Goal: Task Accomplishment & Management: Complete application form

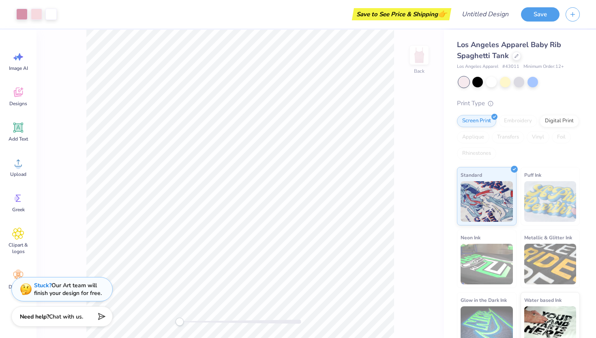
click at [79, 259] on div "Back" at bounding box center [241, 184] width 408 height 308
click at [488, 46] on span "Los Angeles Apparel Baby Rib Spaghetti Tank" at bounding box center [509, 50] width 104 height 21
click at [520, 56] on div at bounding box center [516, 55] width 9 height 9
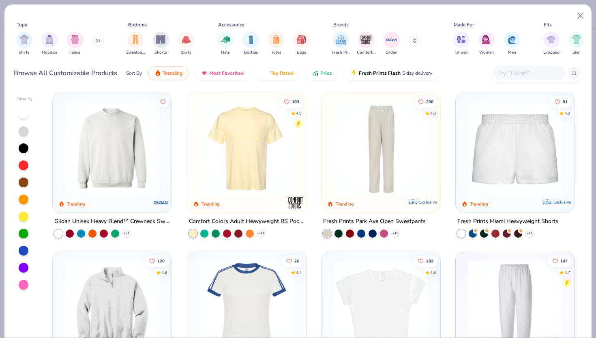
scroll to position [638, 0]
click at [510, 70] on input "text" at bounding box center [529, 72] width 62 height 9
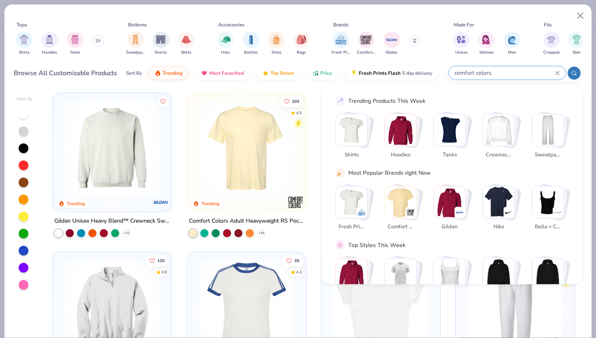
type input "comfort colors"
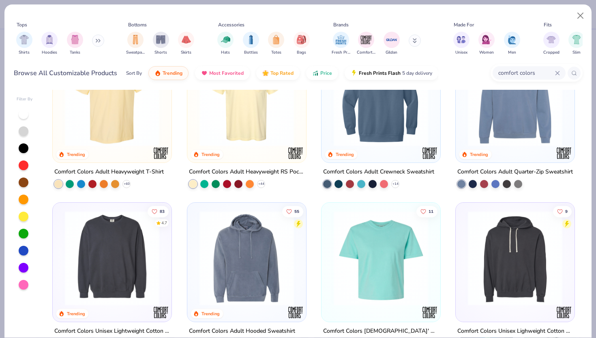
scroll to position [0, 0]
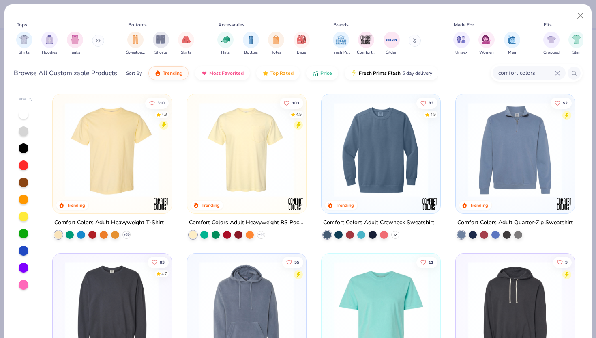
click at [395, 235] on icon at bounding box center [395, 234] width 6 height 6
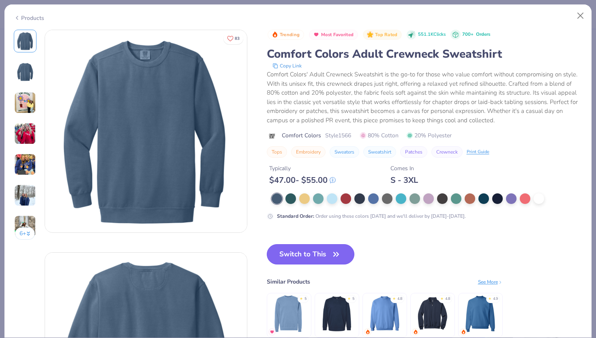
click at [301, 251] on button "Switch to This" at bounding box center [311, 254] width 88 height 20
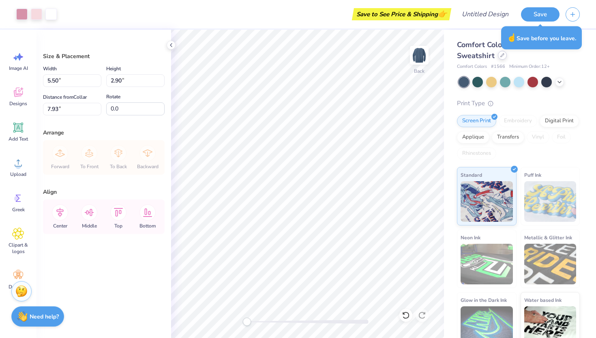
click at [502, 55] on icon at bounding box center [502, 55] width 3 height 3
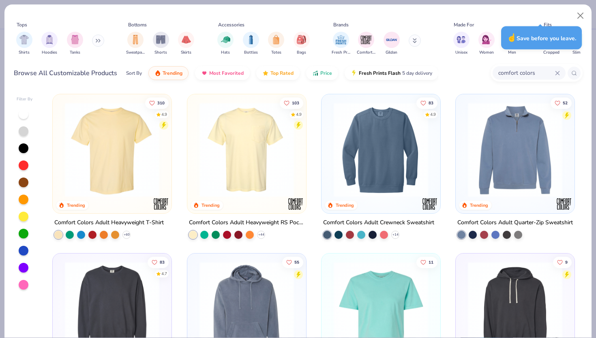
click at [568, 26] on div "☝️ Save before you leave." at bounding box center [541, 37] width 81 height 23
click at [568, 39] on div "☝️ Save before you leave." at bounding box center [541, 37] width 81 height 23
click at [70, 44] on div "filter for Tanks" at bounding box center [75, 39] width 16 height 16
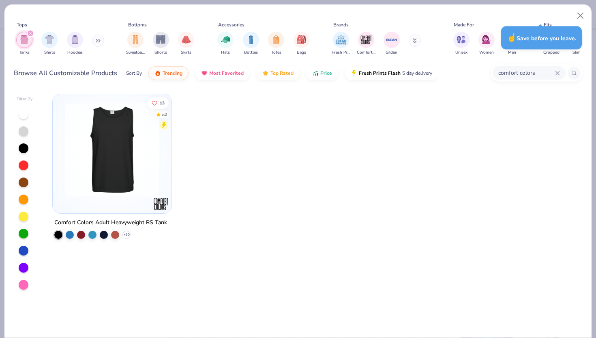
click at [95, 40] on button at bounding box center [98, 40] width 12 height 12
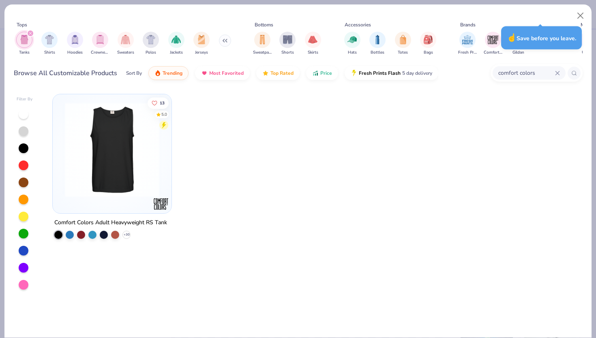
click at [535, 71] on input "comfort colors" at bounding box center [527, 72] width 58 height 9
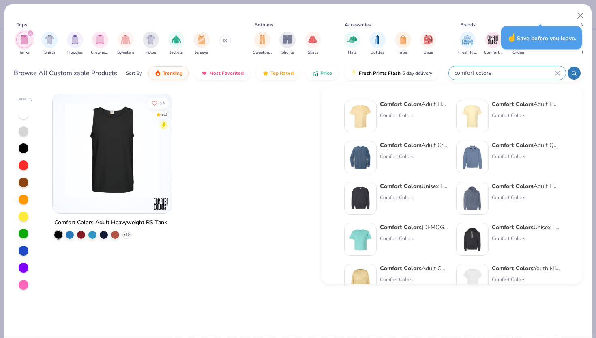
click at [558, 71] on icon at bounding box center [557, 73] width 5 height 5
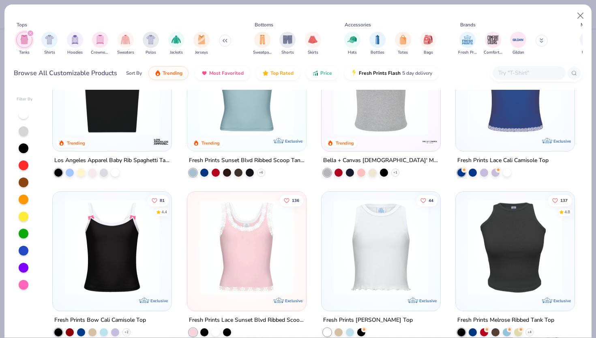
scroll to position [219, 0]
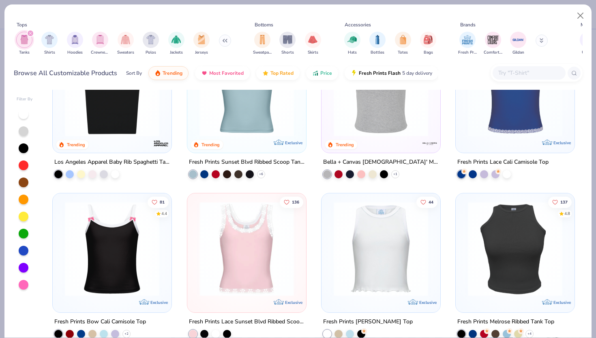
click at [363, 129] on img at bounding box center [381, 89] width 103 height 95
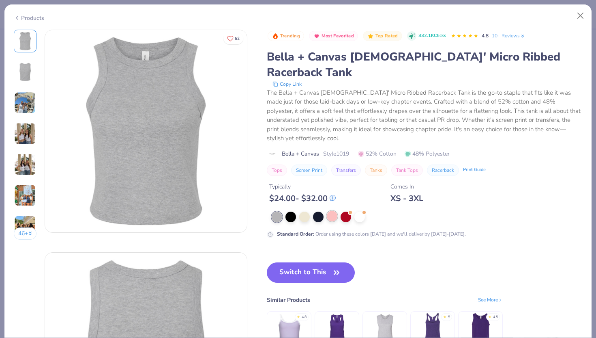
click at [333, 211] on div at bounding box center [332, 216] width 11 height 11
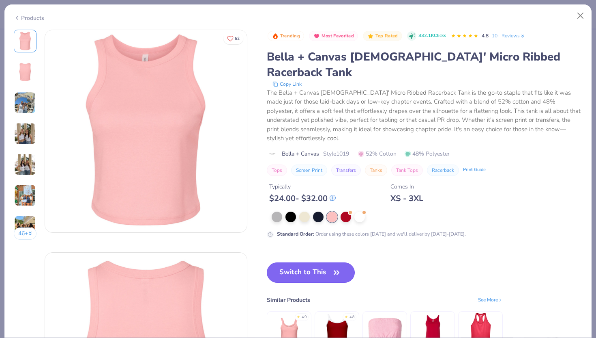
click at [309, 262] on button "Switch to This" at bounding box center [311, 272] width 88 height 20
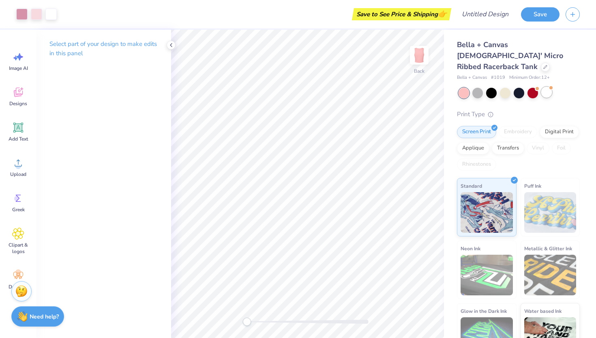
click at [547, 87] on div at bounding box center [547, 92] width 11 height 11
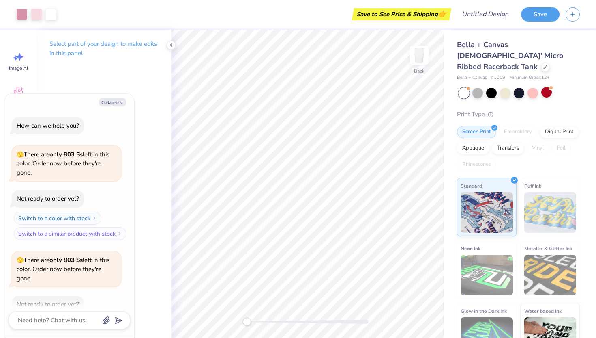
scroll to position [45, 0]
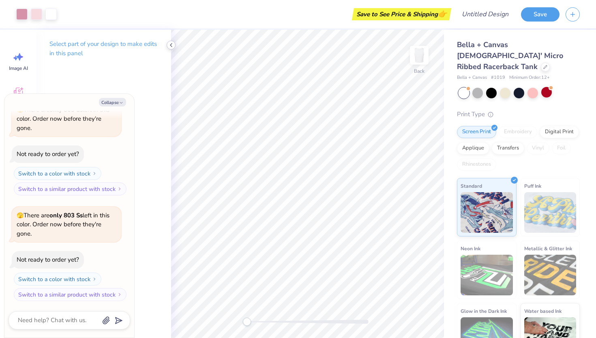
click at [169, 44] on icon at bounding box center [171, 45] width 6 height 6
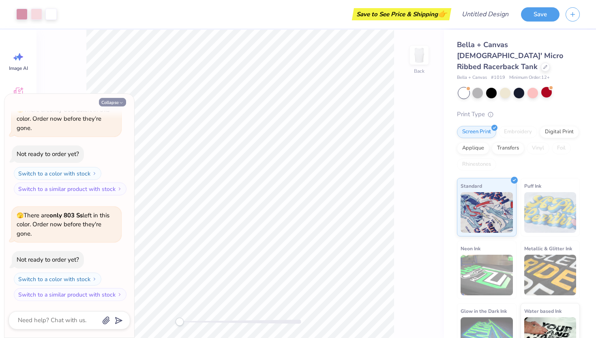
click at [117, 101] on button "Collapse" at bounding box center [112, 102] width 27 height 9
type textarea "x"
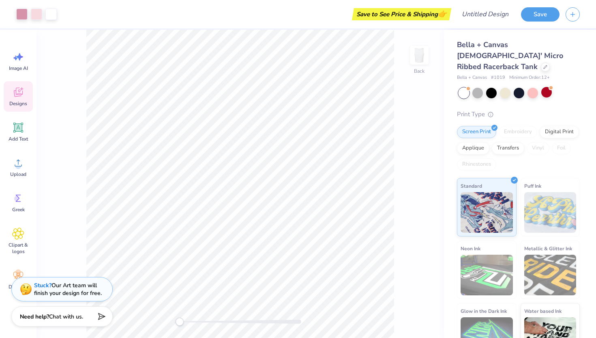
click at [11, 95] on div "Designs" at bounding box center [18, 96] width 29 height 30
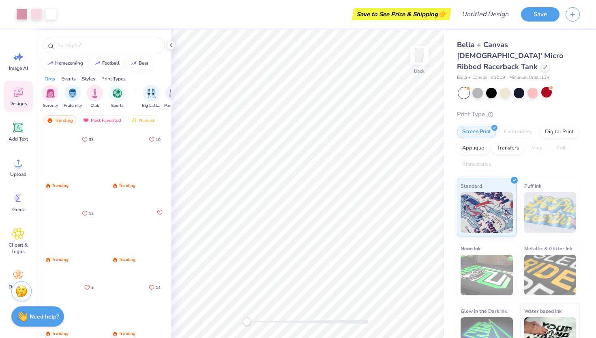
click at [13, 99] on div "Designs" at bounding box center [18, 96] width 29 height 30
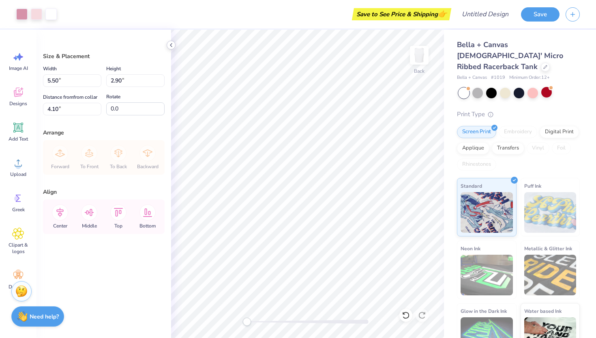
type input "4.18"
type input "2.20"
type input "1.11"
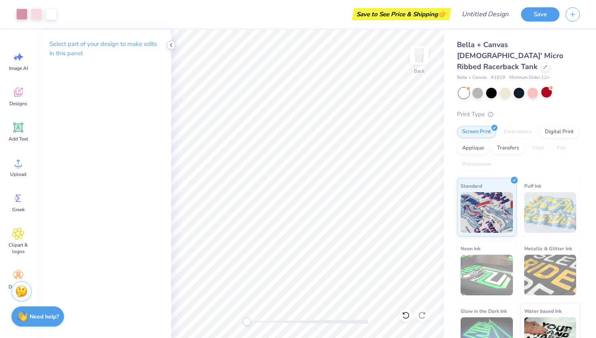
click at [170, 49] on div at bounding box center [171, 45] width 9 height 9
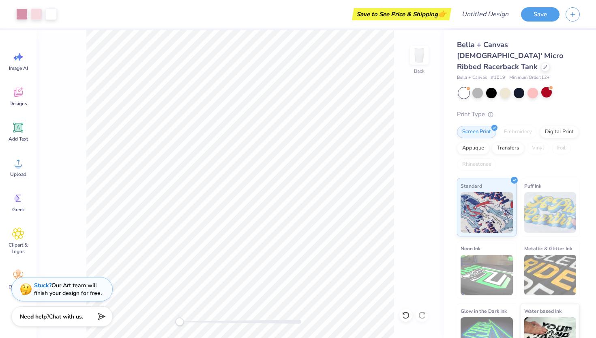
click at [366, 13] on div "Save to See Price & Shipping 👉" at bounding box center [401, 14] width 95 height 12
click at [542, 23] on div "Save" at bounding box center [558, 14] width 75 height 28
click at [572, 14] on icon "button" at bounding box center [573, 13] width 7 height 7
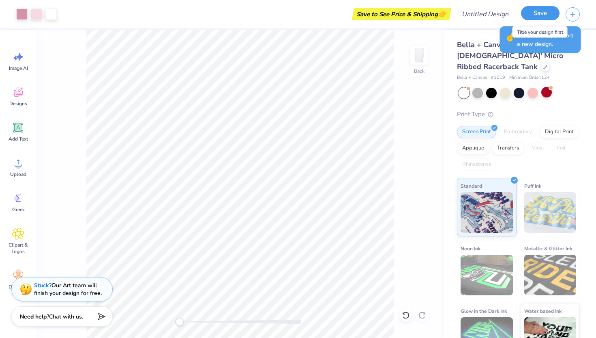
click at [536, 14] on button "Save" at bounding box center [540, 13] width 39 height 14
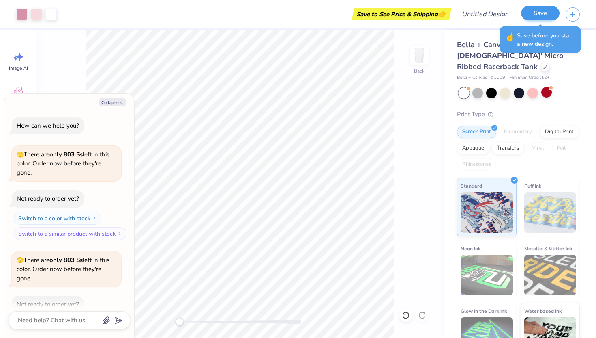
scroll to position [67, 0]
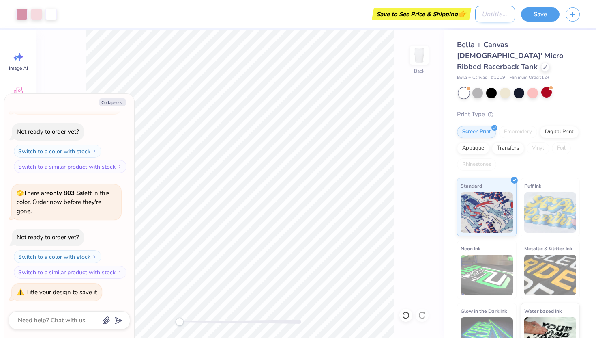
type textarea "x"
click at [475, 13] on input "Design Title" at bounding box center [495, 14] width 40 height 16
type input "G"
type textarea "x"
type input "GP"
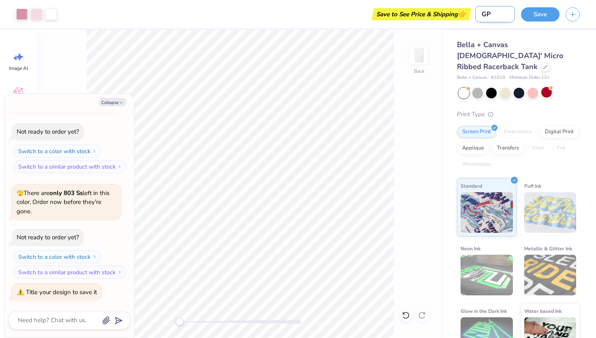
type textarea "x"
type input "GPH"
type textarea "x"
type input "GPHI"
type textarea "x"
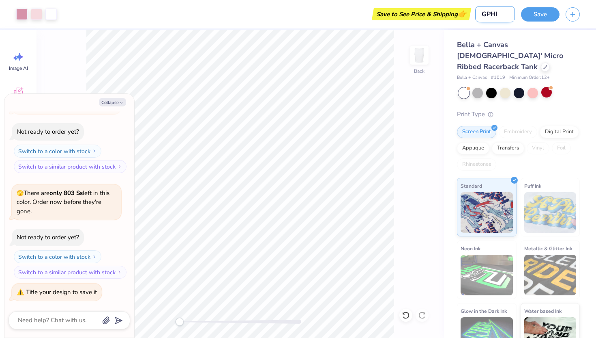
type input "GPHI"
type textarea "x"
type input "GPHI T"
type textarea "x"
type input "GPHI Ta"
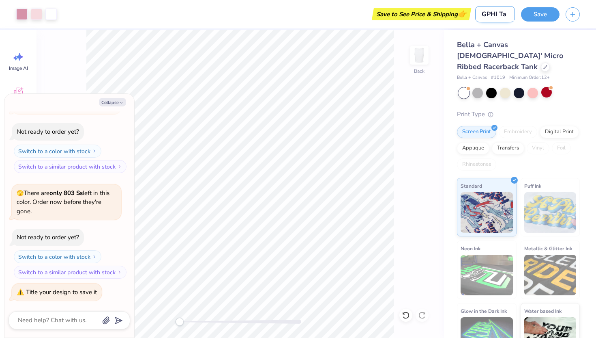
type textarea "x"
type input "GPHI Tan"
type textarea "x"
type input "GPHI Tank"
type textarea "x"
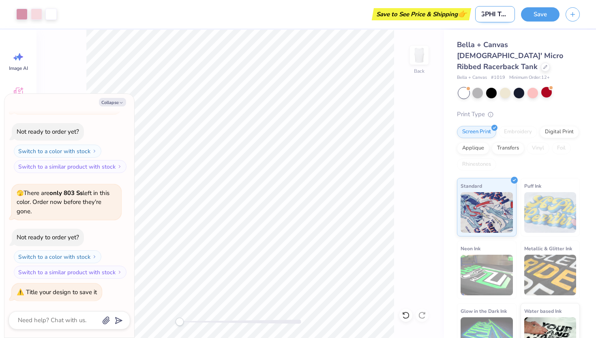
scroll to position [0, 5]
type input "GPHI Tank"
click at [545, 19] on button "Save" at bounding box center [540, 13] width 39 height 14
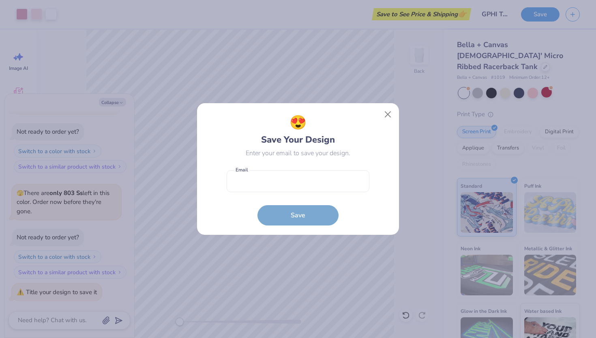
click at [304, 216] on form "Email is a required field Email Save" at bounding box center [298, 196] width 143 height 60
click at [316, 193] on form "Email is a required field Email Save" at bounding box center [298, 196] width 143 height 60
click at [316, 181] on input "email" at bounding box center [298, 181] width 143 height 22
type input "[EMAIL_ADDRESS][DOMAIN_NAME]"
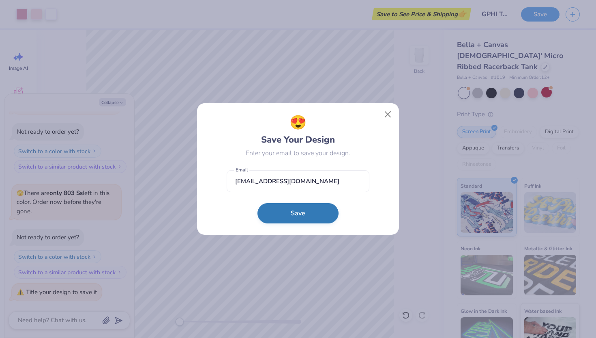
click at [306, 212] on button "Save" at bounding box center [298, 213] width 81 height 20
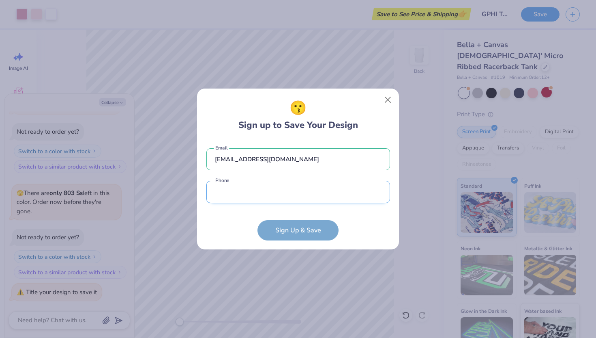
click at [294, 194] on input "tel" at bounding box center [298, 192] width 184 height 22
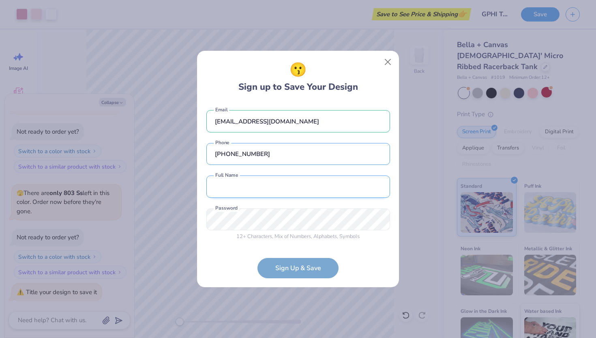
type input "[PHONE_NUMBER]"
click at [269, 194] on input "text" at bounding box center [298, 186] width 184 height 22
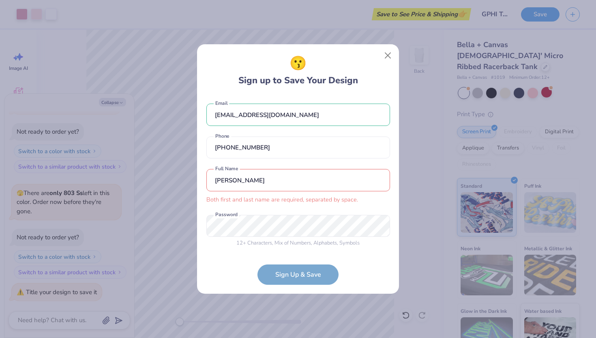
click at [275, 176] on input "[PERSON_NAME]" at bounding box center [298, 180] width 184 height 22
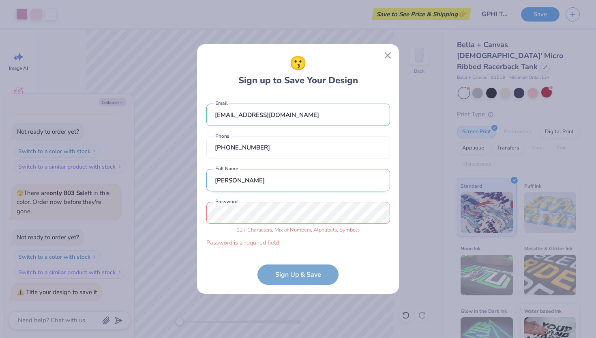
type input "[PERSON_NAME]"
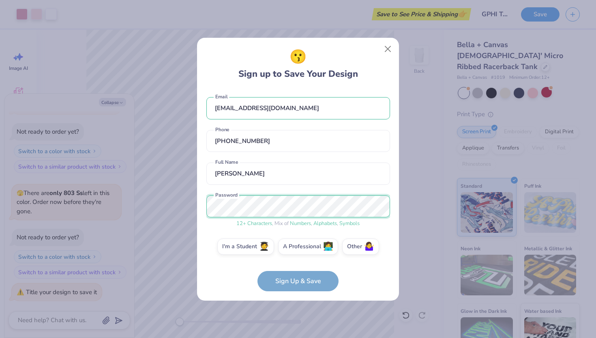
scroll to position [4, 0]
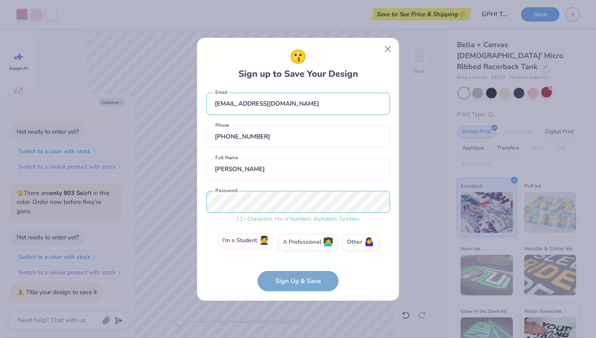
click at [258, 242] on label "I'm a Student 🧑‍🎓" at bounding box center [245, 240] width 57 height 16
click at [296, 245] on input "I'm a Student 🧑‍🎓" at bounding box center [298, 247] width 5 height 5
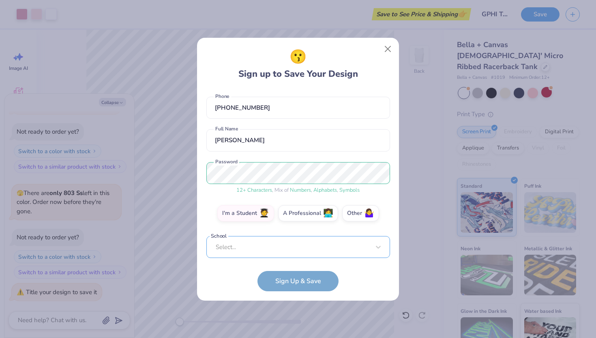
scroll to position [159, 0]
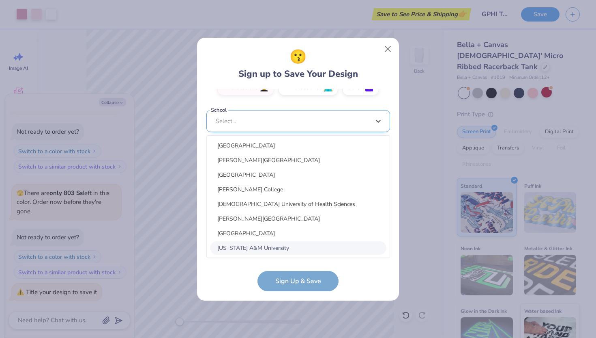
click at [261, 245] on div "option focused, 8 of 30. 30 results available. Use Up and Down to choose option…" at bounding box center [298, 184] width 184 height 148
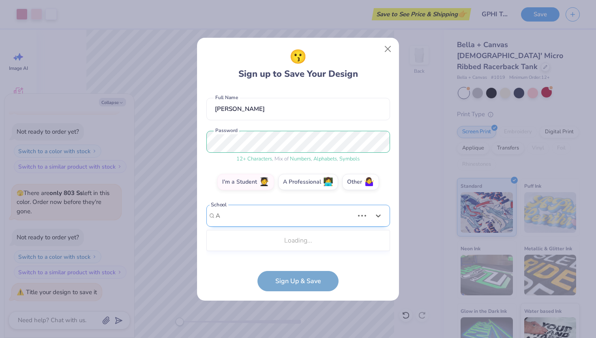
scroll to position [57, 0]
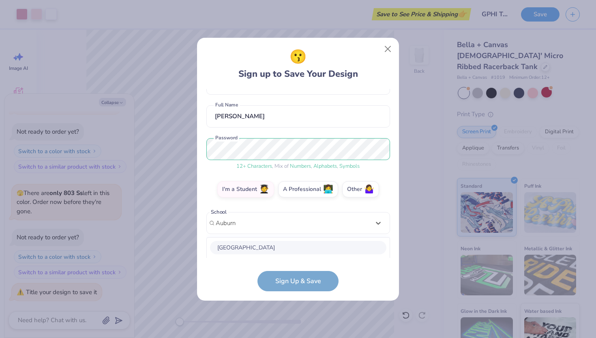
click at [257, 246] on div "[GEOGRAPHIC_DATA]" at bounding box center [298, 247] width 176 height 13
type input "Auburn"
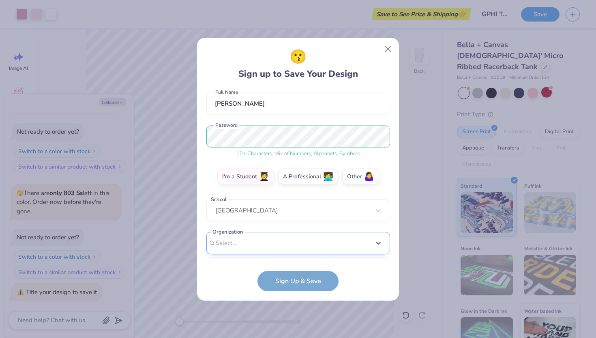
scroll to position [191, 0]
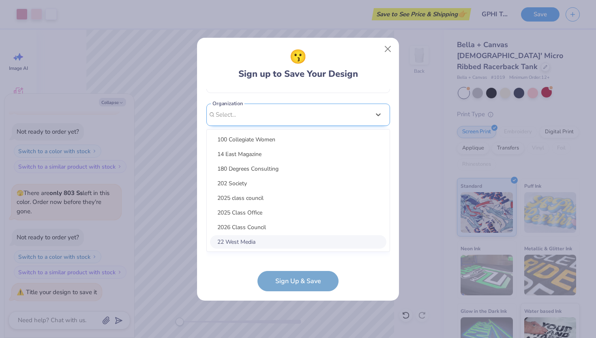
click at [265, 243] on div "option focused, 8 of 15. 15 results available. Use Up and Down to choose option…" at bounding box center [298, 177] width 184 height 148
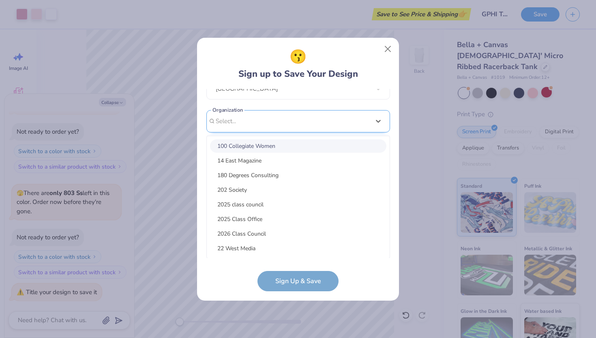
scroll to position [70, 0]
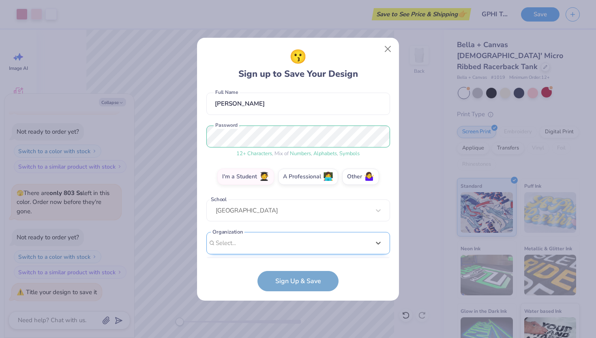
click at [255, 123] on div "[EMAIL_ADDRESS][DOMAIN_NAME] Email [PHONE_NUMBER] Phone [PERSON_NAME] Full Name…" at bounding box center [298, 173] width 184 height 169
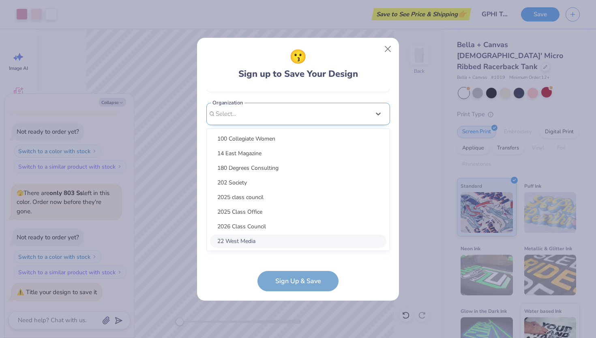
click at [234, 242] on div "option focused, 8 of 15. 15 results available. Use Up and Down to choose option…" at bounding box center [298, 177] width 184 height 148
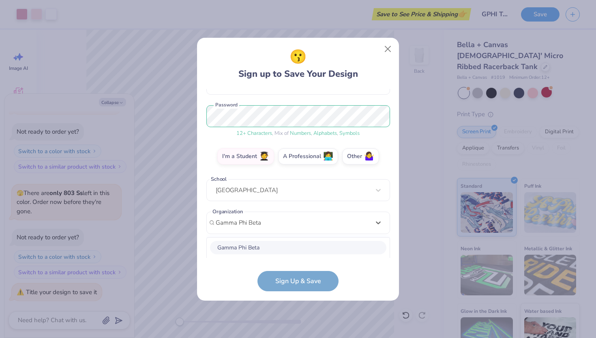
scroll to position [191, 0]
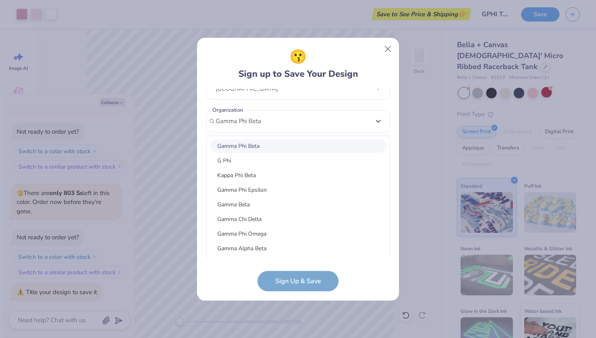
click at [249, 146] on div "Gamma Phi Beta" at bounding box center [298, 145] width 176 height 13
type input "Gamma Phi Beta"
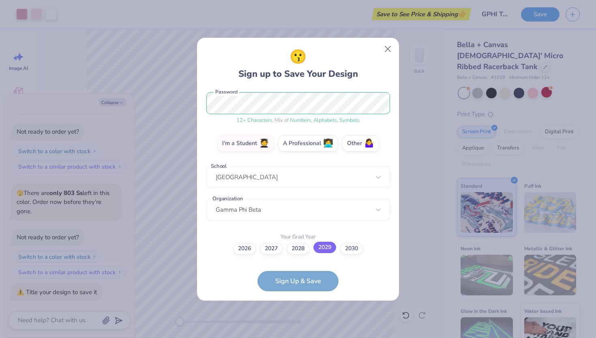
click at [328, 248] on label "2029" at bounding box center [325, 246] width 23 height 11
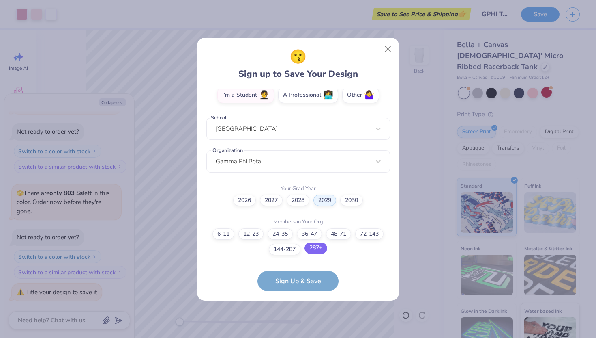
click at [310, 245] on label "287+" at bounding box center [316, 247] width 23 height 11
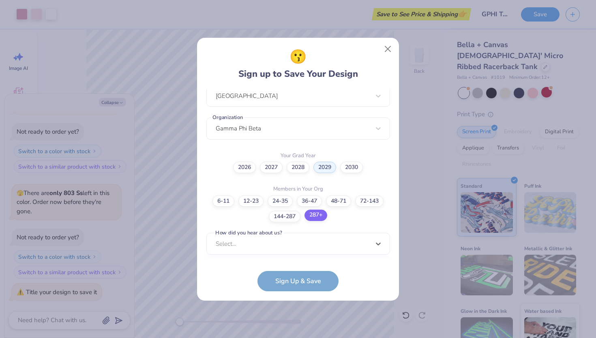
scroll to position [306, 0]
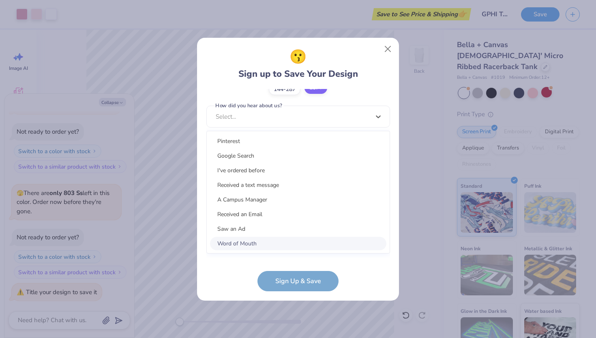
click at [310, 245] on div "option Word of Mouth focused, 8 of 15. 15 results available. Use Up and Down to…" at bounding box center [298, 179] width 184 height 148
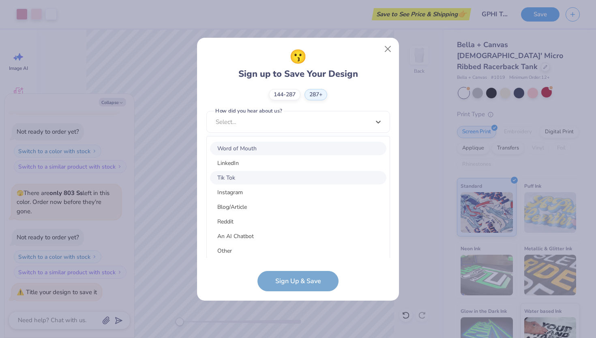
scroll to position [103, 0]
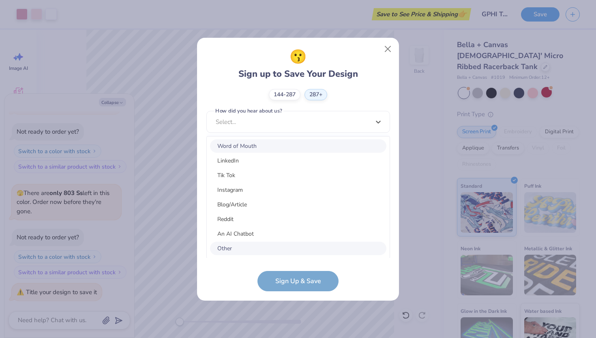
click at [237, 242] on div "Other" at bounding box center [298, 247] width 176 height 13
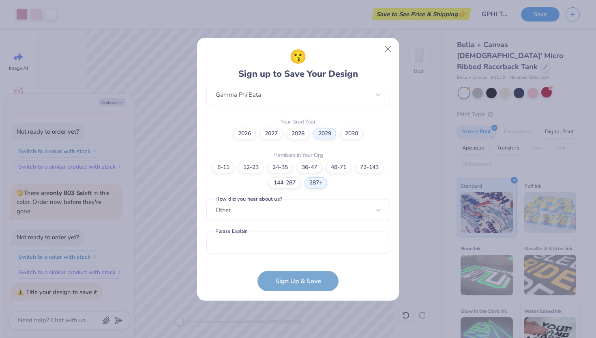
scroll to position [217, 0]
click at [237, 242] on input "text" at bounding box center [298, 243] width 184 height 22
click at [386, 49] on button "Close" at bounding box center [388, 48] width 15 height 15
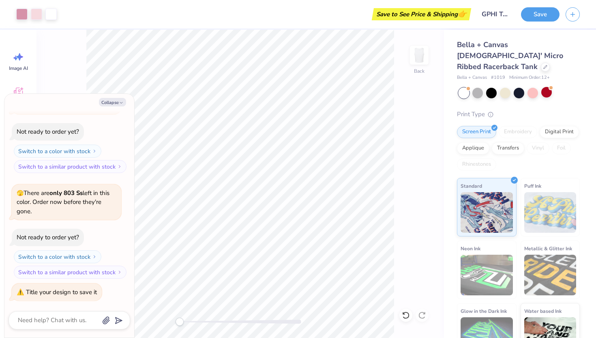
click at [435, 15] on div "Save to See Price & Shipping 👉" at bounding box center [421, 14] width 95 height 12
